Goal: Information Seeking & Learning: Learn about a topic

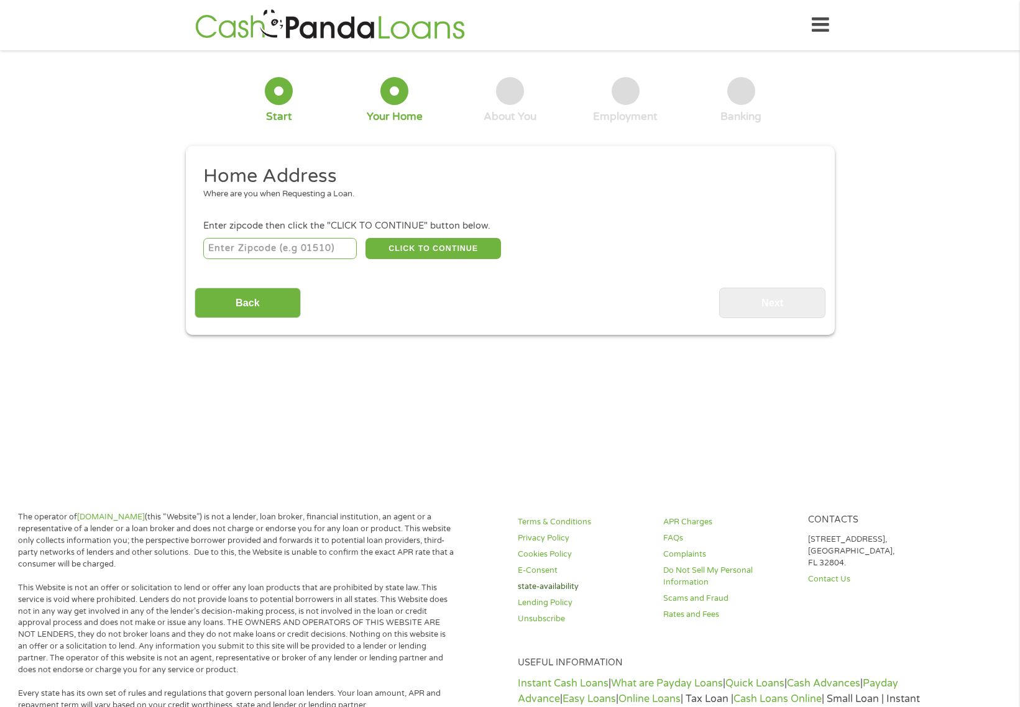
click at [582, 587] on link "state-availability" at bounding box center [583, 587] width 130 height 12
click at [728, 538] on link "FAQs" at bounding box center [728, 539] width 130 height 12
